Goal: Register for event/course

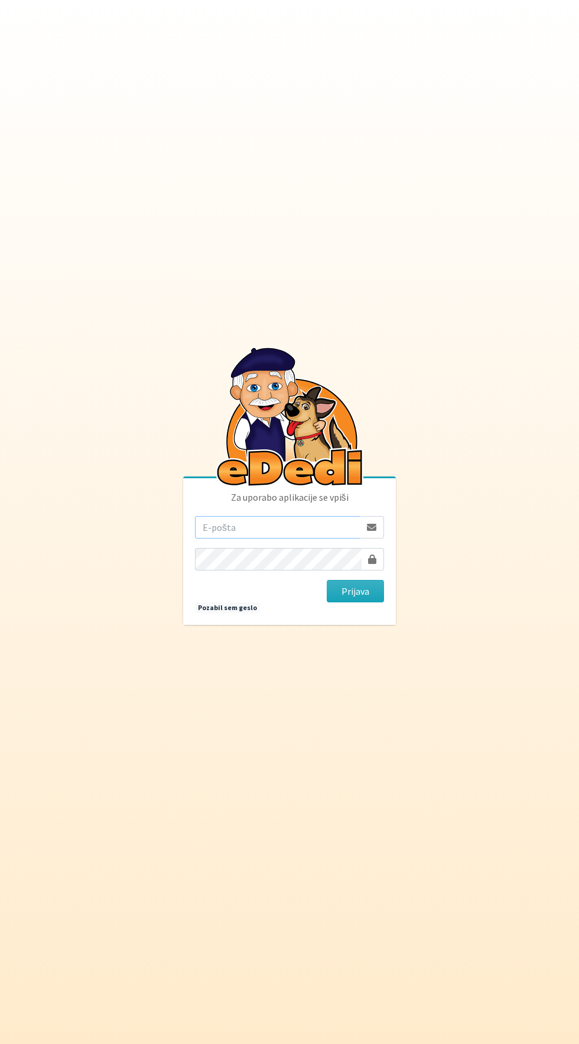
type input "[EMAIL_ADDRESS][DOMAIN_NAME]"
click at [327, 580] on button "Prijava" at bounding box center [355, 591] width 57 height 22
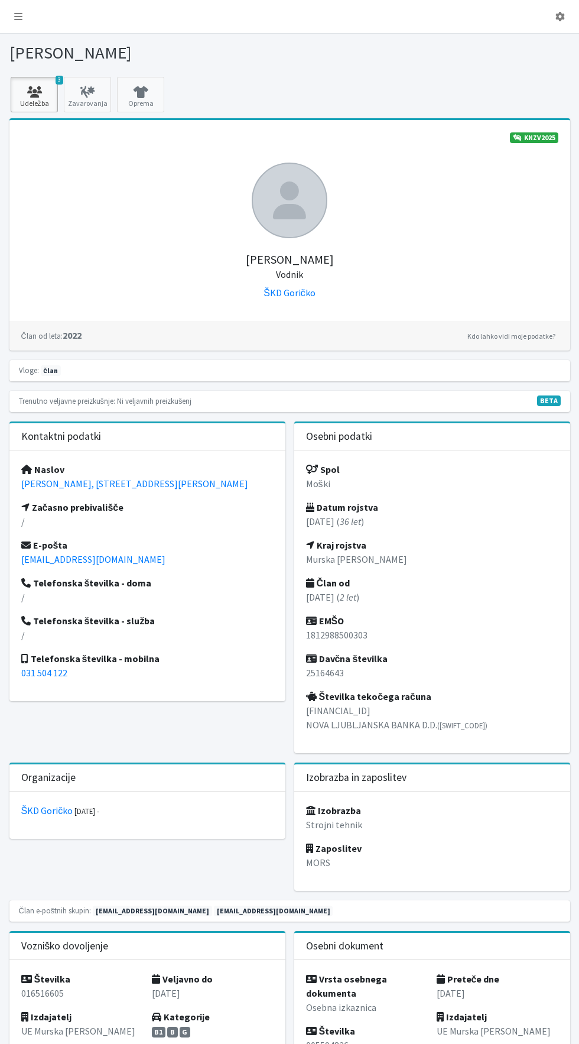
click at [31, 103] on link "3 Udeležba" at bounding box center [34, 94] width 47 height 35
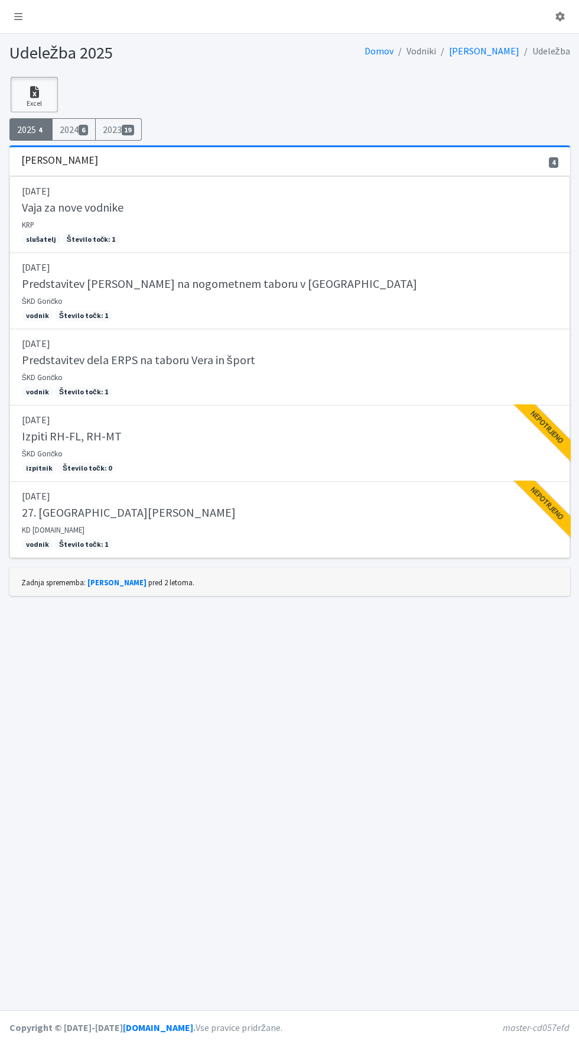
click at [34, 103] on link "Excel" at bounding box center [34, 94] width 47 height 35
click at [18, 16] on icon at bounding box center [18, 16] width 8 height 9
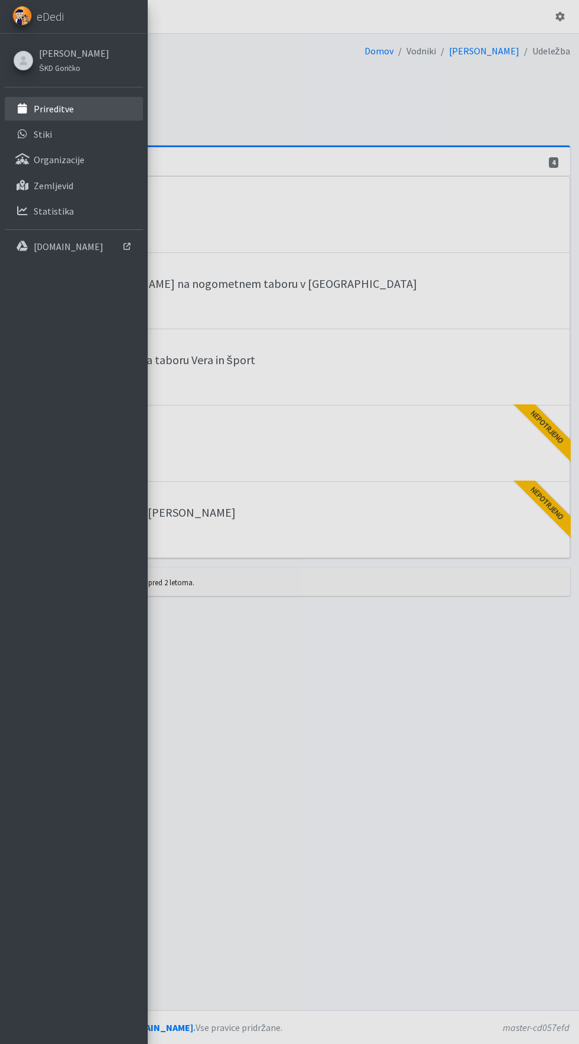
click at [48, 110] on p "Prireditve" at bounding box center [54, 109] width 40 height 12
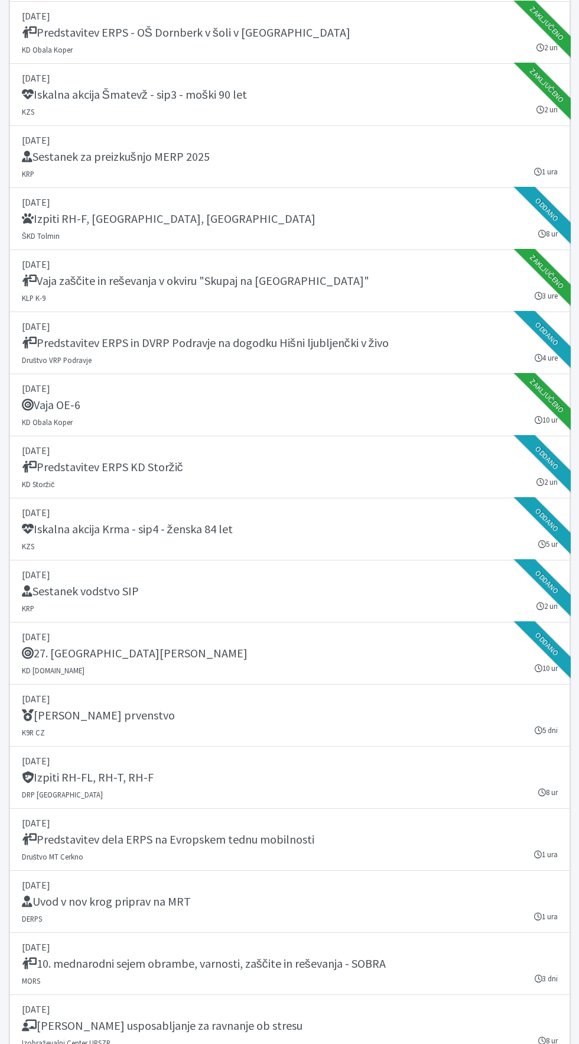
scroll to position [1058, 0]
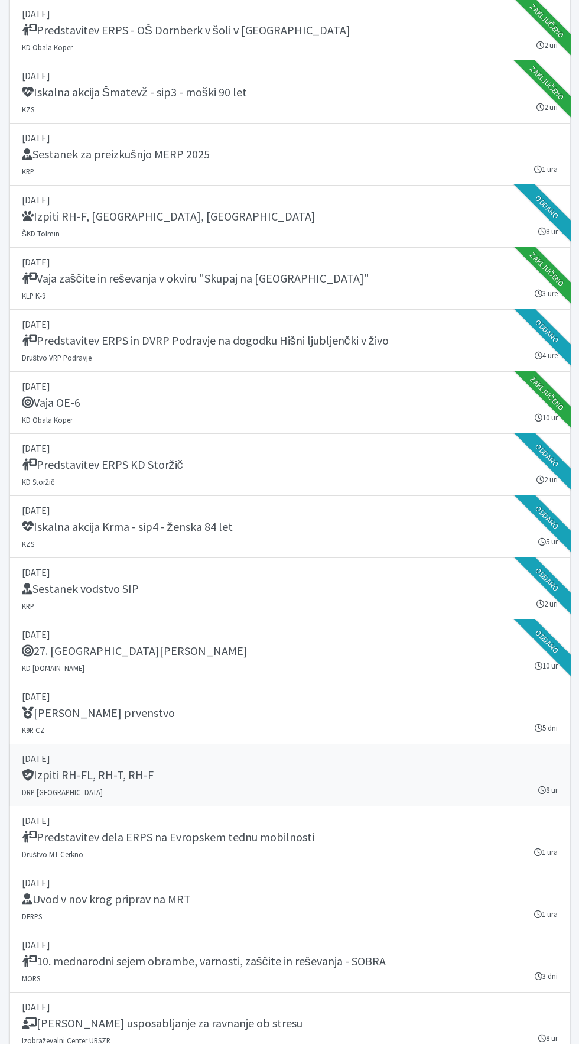
click at [56, 768] on h5 "Izpiti RH-FL, RH-T, RH-F" at bounding box center [88, 775] width 132 height 14
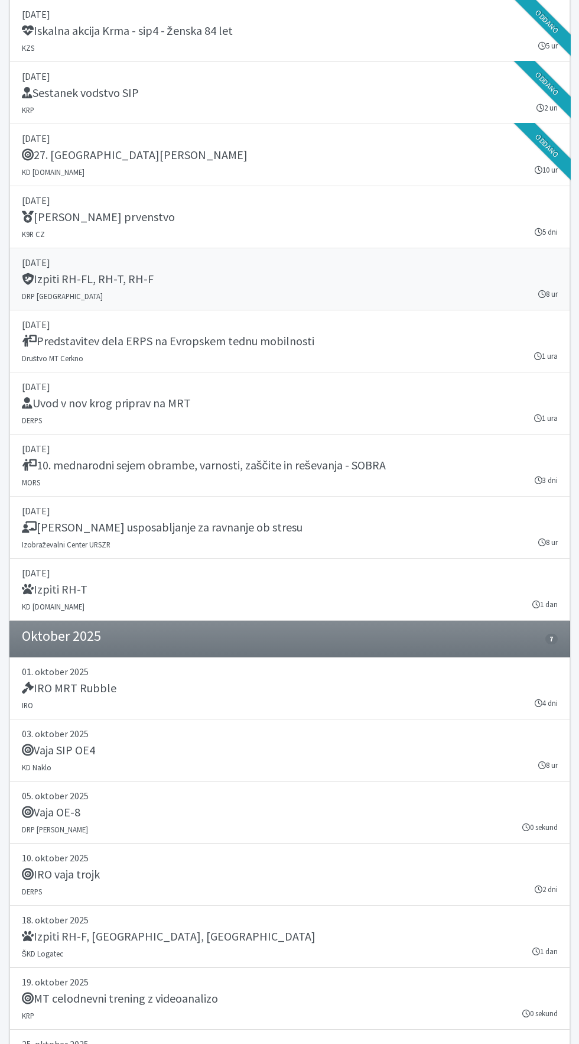
scroll to position [1554, 0]
click at [53, 746] on h5 "Vaja SIP OE4" at bounding box center [58, 750] width 73 height 14
click at [90, 735] on p "03. oktober 2025" at bounding box center [290, 734] width 536 height 14
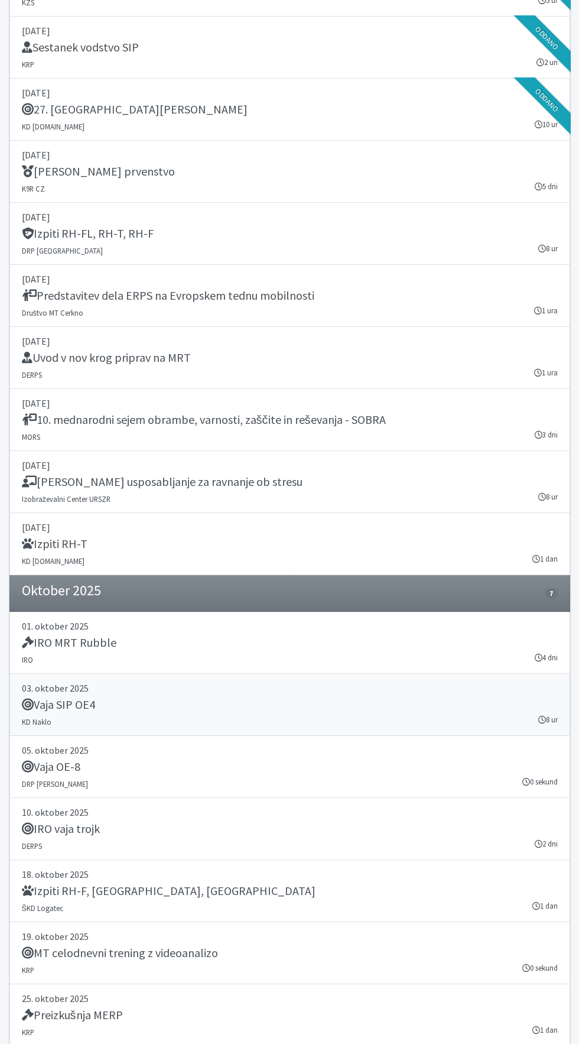
scroll to position [1637, 0]
